Goal: Transaction & Acquisition: Purchase product/service

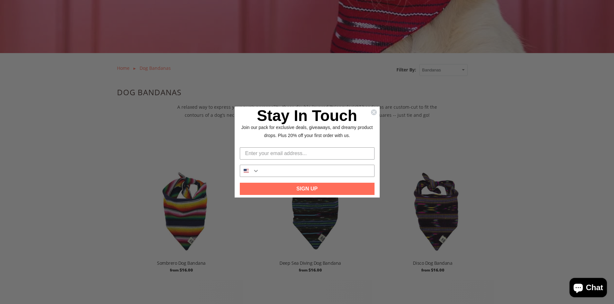
scroll to position [183, 0]
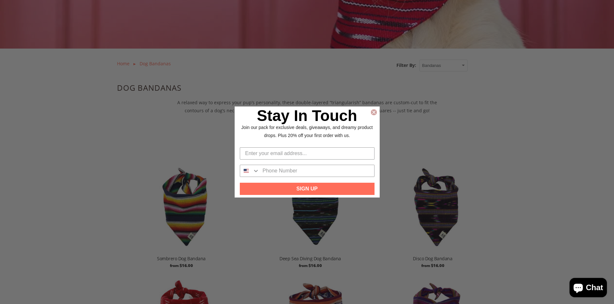
click at [371, 111] on circle "Close dialog" at bounding box center [373, 112] width 6 height 6
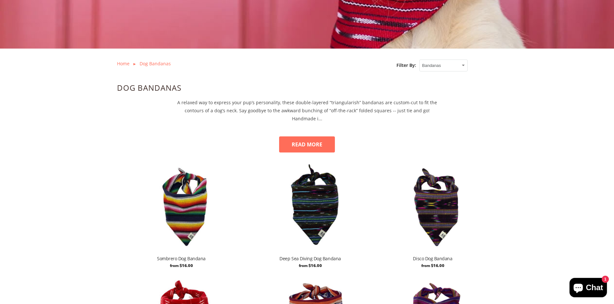
click at [182, 202] on img at bounding box center [181, 205] width 122 height 92
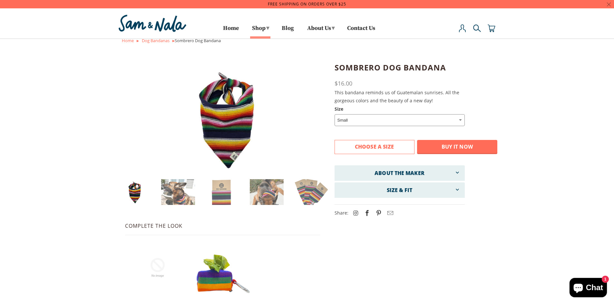
click at [388, 119] on select "Small Medium Large" at bounding box center [399, 120] width 130 height 12
click at [334, 114] on select "Small Medium Large" at bounding box center [399, 120] width 130 height 12
click at [361, 121] on select "Small Medium Large" at bounding box center [399, 120] width 130 height 12
select select "Large"
click at [334, 114] on select "Small Medium Large" at bounding box center [399, 120] width 130 height 12
